Goal: Find contact information: Find contact information

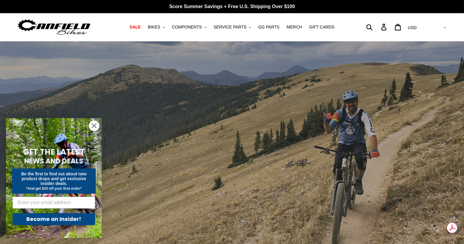
click at [92, 127] on icon "Close dialog" at bounding box center [94, 126] width 4 height 4
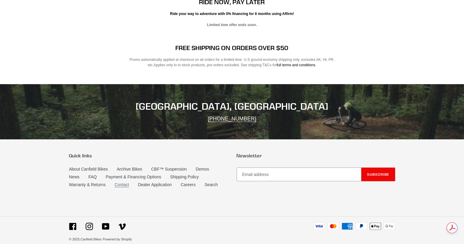
click at [118, 182] on link "Contact" at bounding box center [122, 184] width 14 height 5
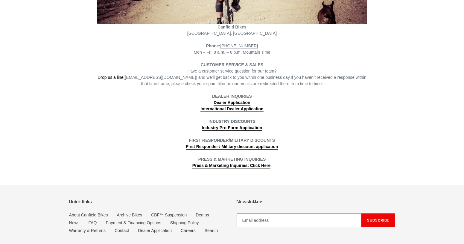
scroll to position [180, 0]
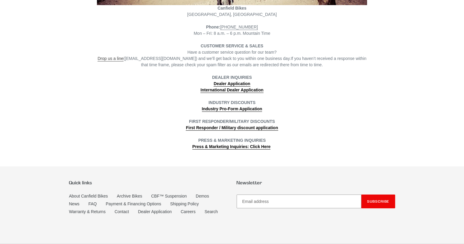
click at [116, 58] on link "Drop us a line" at bounding box center [111, 58] width 26 height 5
click at [311, 137] on div "PRESS & MARKETING INQUIRIES" at bounding box center [232, 140] width 270 height 6
drag, startPoint x: 129, startPoint y: 59, endPoint x: 172, endPoint y: 59, distance: 43.4
click at [172, 59] on span "Drop us a line ([EMAIL_ADDRESS][DOMAIN_NAME]) and we’ll get back to you within …" at bounding box center [194, 58] width 193 height 5
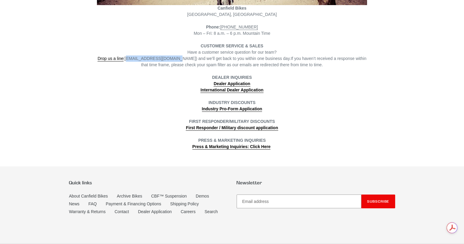
copy span "[EMAIL_ADDRESS][DOMAIN_NAME]"
drag, startPoint x: 54, startPoint y: 52, endPoint x: 43, endPoint y: 16, distance: 37.4
click at [53, 49] on div "Contact [PERSON_NAME][GEOGRAPHIC_DATA], [GEOGRAPHIC_DATA] Phone: [PHONE_NUMBER]…" at bounding box center [232, 13] width 359 height 271
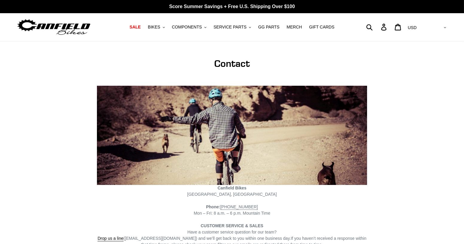
drag, startPoint x: 468, startPoint y: 57, endPoint x: 463, endPoint y: 55, distance: 5.4
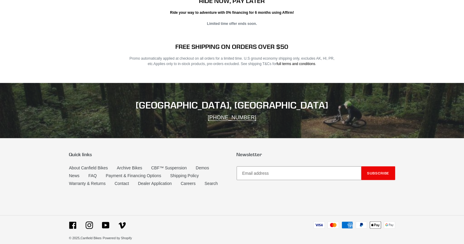
scroll to position [1159, 0]
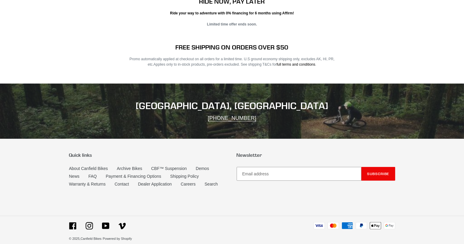
drag, startPoint x: 457, startPoint y: 59, endPoint x: 454, endPoint y: 61, distance: 3.3
drag, startPoint x: 454, startPoint y: 61, endPoint x: 451, endPoint y: 62, distance: 3.3
